Goal: Entertainment & Leisure: Consume media (video, audio)

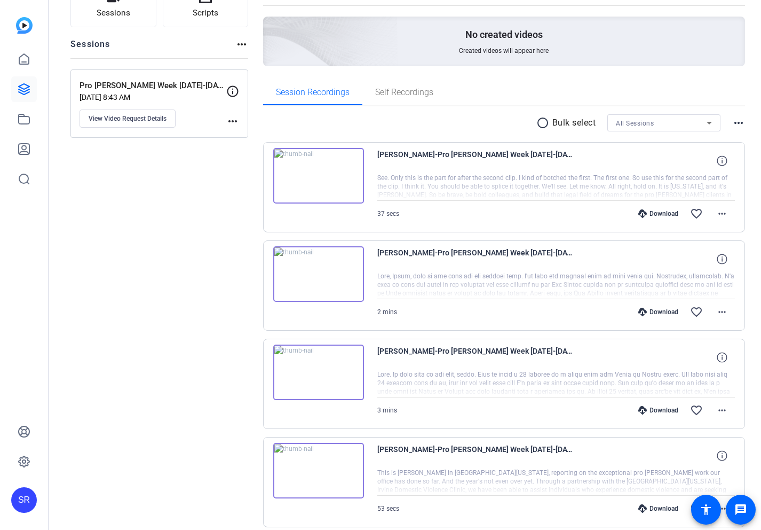
scroll to position [107, 0]
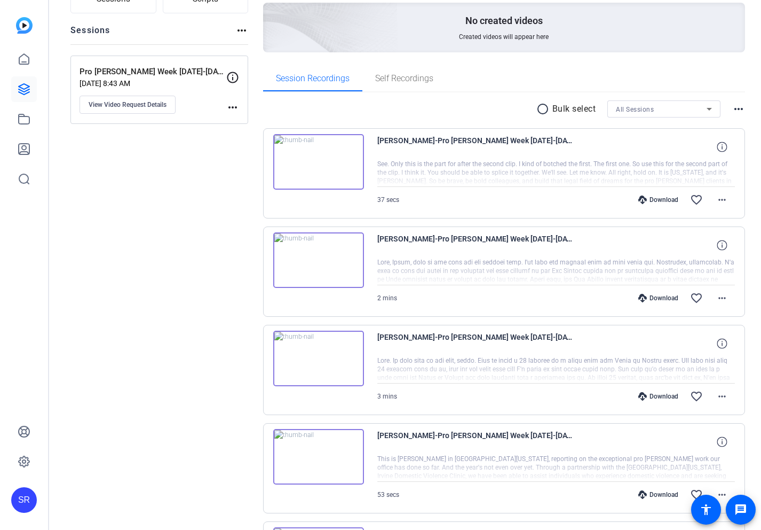
click at [329, 266] on img at bounding box center [318, 260] width 91 height 56
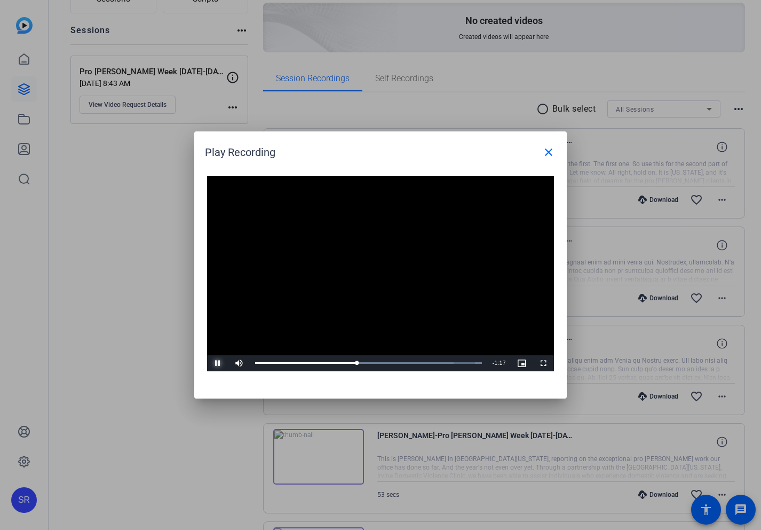
click at [219, 363] on span "Video Player" at bounding box center [217, 363] width 21 height 0
click at [209, 363] on span "Video Player" at bounding box center [217, 363] width 21 height 0
click at [552, 148] on mat-icon "close" at bounding box center [548, 152] width 13 height 13
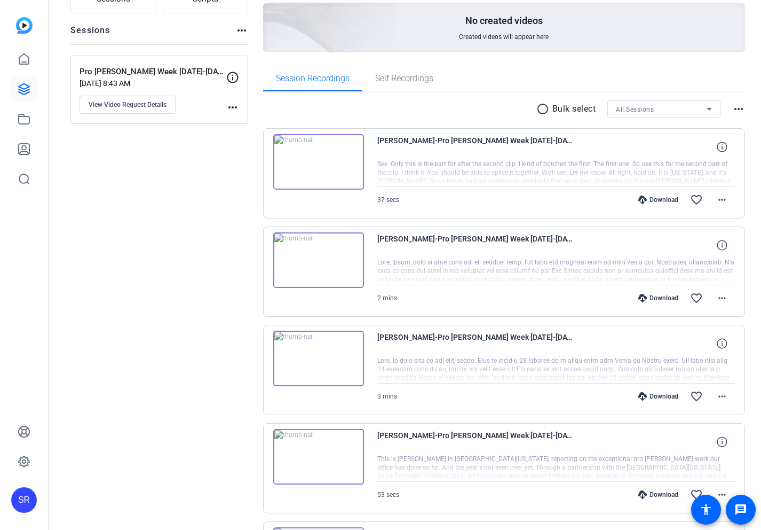
click at [313, 154] on img at bounding box center [318, 162] width 91 height 56
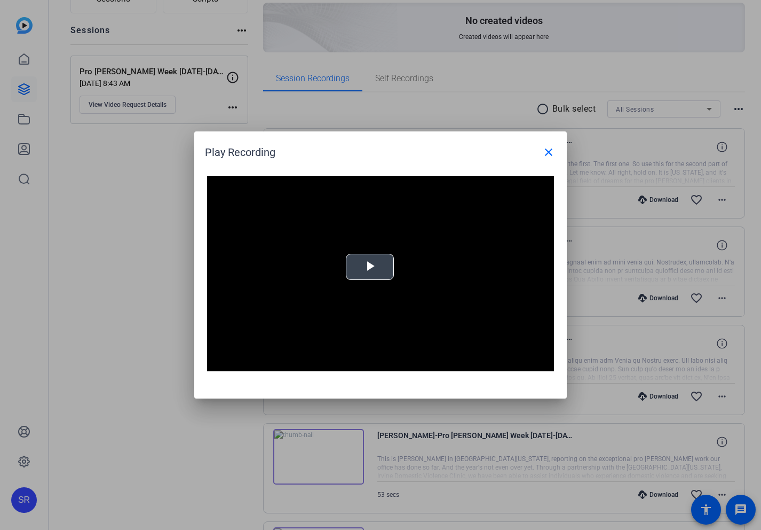
click at [370, 267] on span "Video Player" at bounding box center [370, 267] width 0 height 0
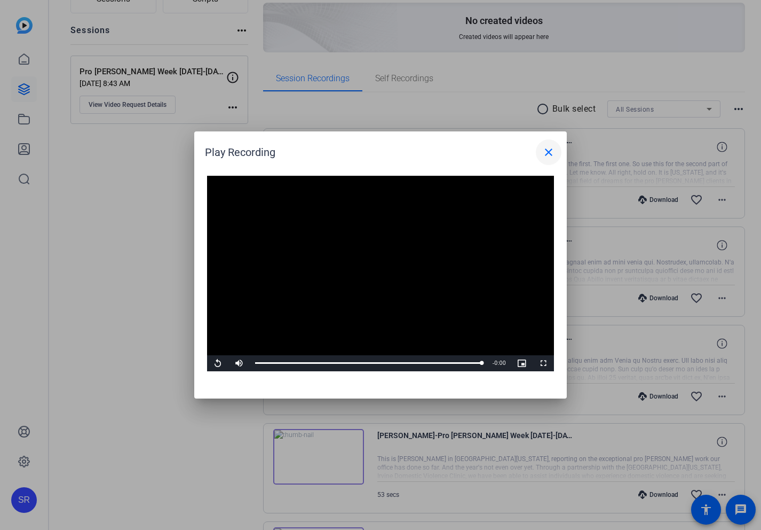
click at [546, 148] on mat-icon "close" at bounding box center [548, 152] width 13 height 13
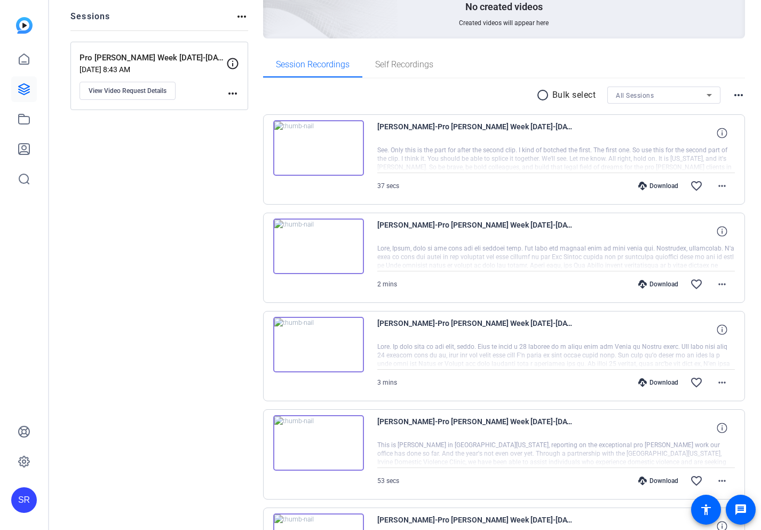
scroll to position [0, 0]
